Goal: Task Accomplishment & Management: Complete application form

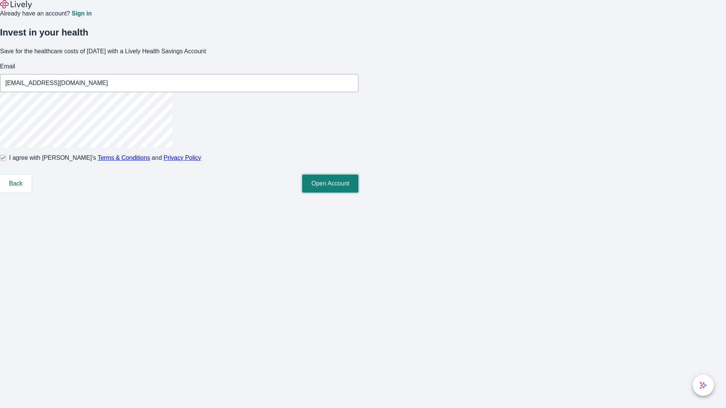
click at [358, 193] on button "Open Account" at bounding box center [330, 184] width 56 height 18
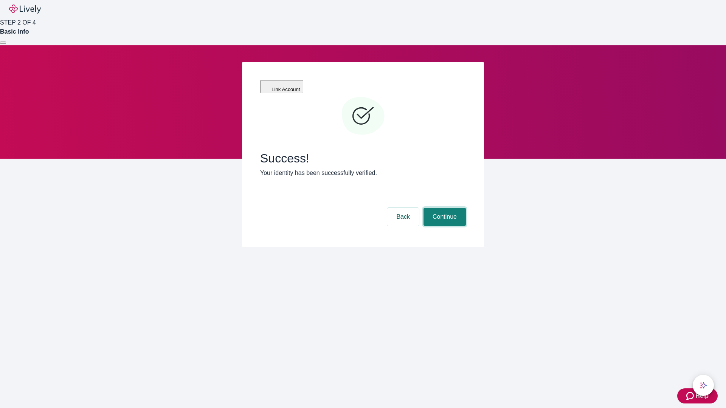
click at [443, 208] on button "Continue" at bounding box center [444, 217] width 42 height 18
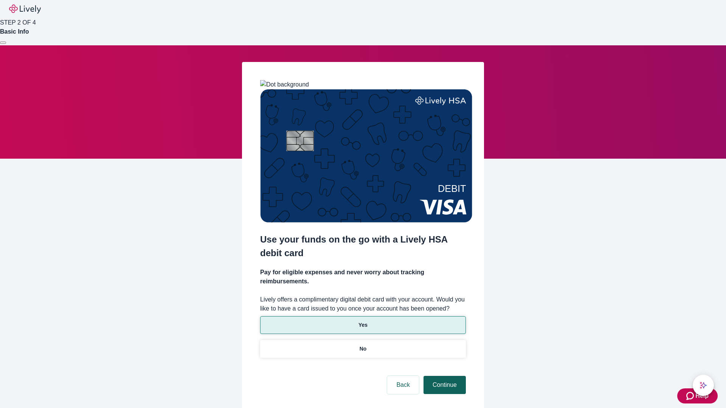
click at [362, 321] on p "Yes" at bounding box center [362, 325] width 9 height 8
click at [443, 376] on button "Continue" at bounding box center [444, 385] width 42 height 18
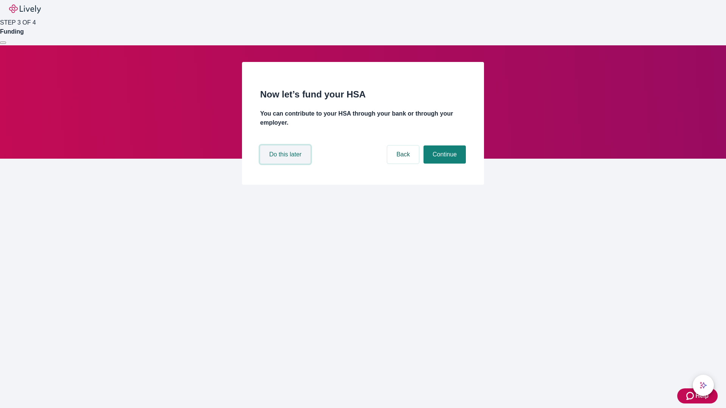
click at [286, 164] on button "Do this later" at bounding box center [285, 155] width 50 height 18
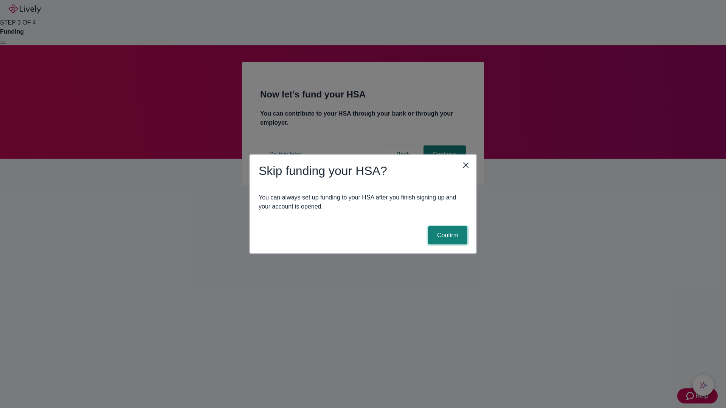
click at [446, 235] on button "Confirm" at bounding box center [447, 235] width 39 height 18
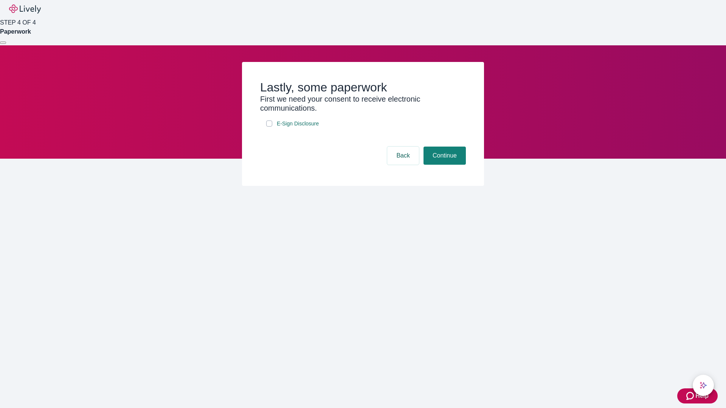
click at [269, 127] on input "E-Sign Disclosure" at bounding box center [269, 124] width 6 height 6
checkbox input "true"
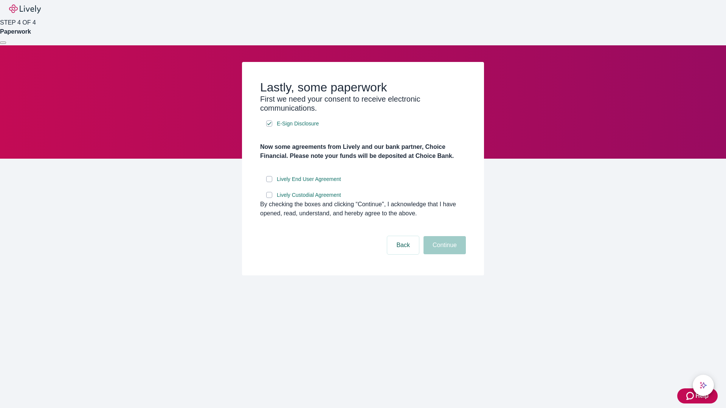
click at [269, 182] on input "Lively End User Agreement" at bounding box center [269, 179] width 6 height 6
checkbox input "true"
click at [269, 198] on input "Lively Custodial Agreement" at bounding box center [269, 195] width 6 height 6
checkbox input "true"
click at [443, 254] on button "Continue" at bounding box center [444, 245] width 42 height 18
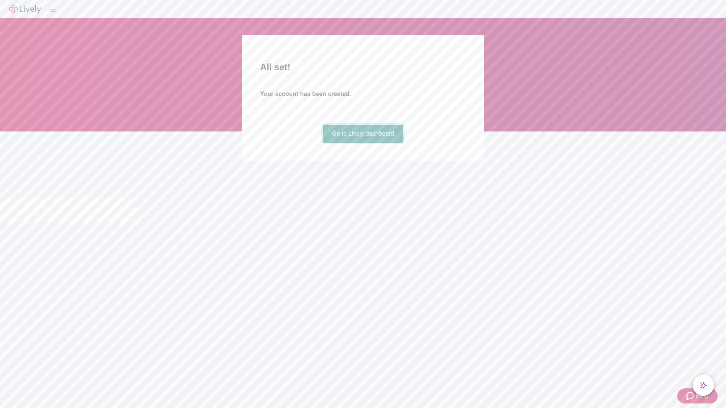
click at [362, 143] on link "Go to Lively dashboard" at bounding box center [363, 134] width 80 height 18
